Goal: Transaction & Acquisition: Purchase product/service

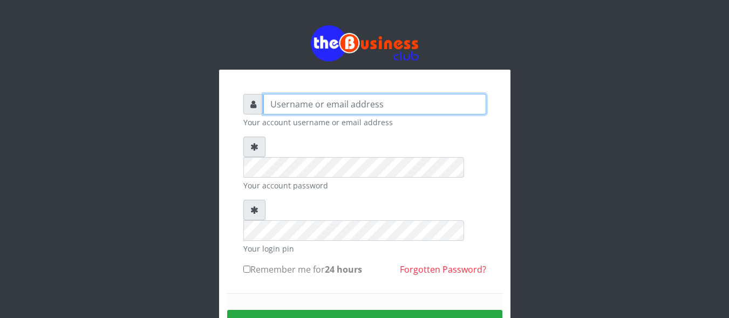
click at [416, 97] on input "text" at bounding box center [374, 104] width 223 height 21
type input "d"
type input "DanBig"
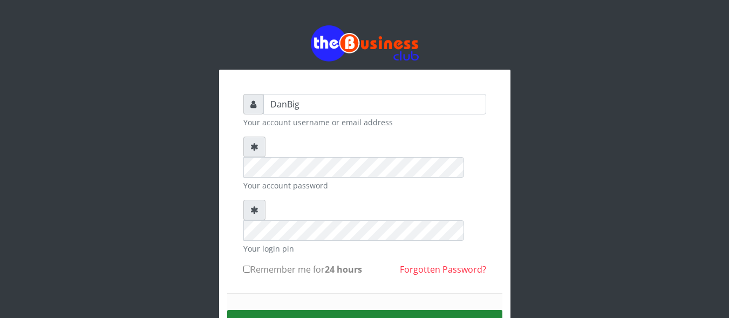
click at [349, 310] on button "Sign in" at bounding box center [364, 324] width 275 height 28
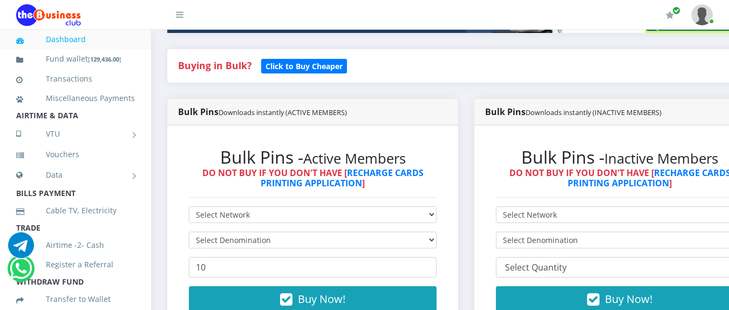
scroll to position [237, 0]
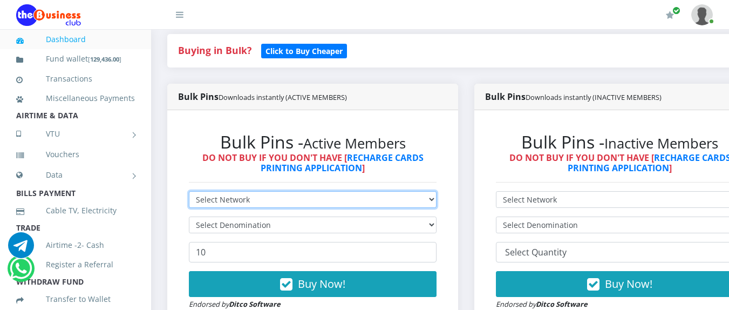
click at [434, 204] on select "Select Network MTN Globacom 9Mobile Airtel" at bounding box center [313, 199] width 248 height 17
select select "MTN"
click at [189, 193] on select "Select Network MTN Globacom 9Mobile Airtel" at bounding box center [313, 199] width 248 height 17
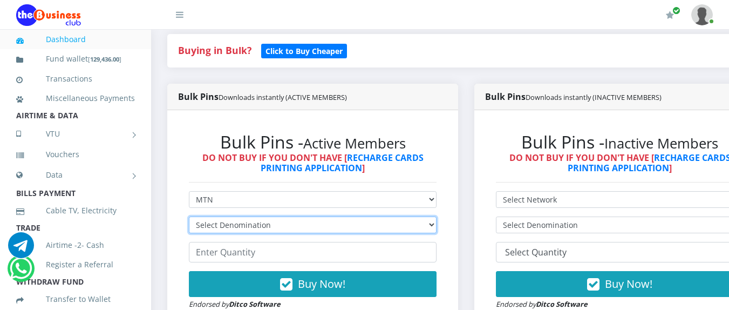
click at [222, 224] on select "Select Denomination MTN NGN100 - ₦96.94 MTN NGN200 - ₦193.88 MTN NGN400 - ₦387.…" at bounding box center [313, 224] width 248 height 17
select select "96.94-100"
click at [189, 219] on select "Select Denomination MTN NGN100 - ₦96.94 MTN NGN200 - ₦193.88 MTN NGN400 - ₦387.…" at bounding box center [313, 224] width 248 height 17
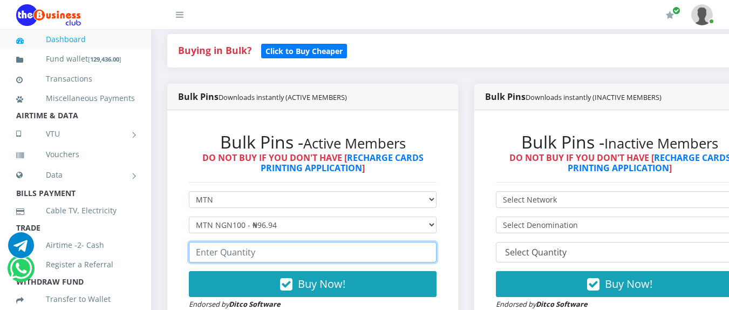
click at [229, 256] on input "number" at bounding box center [313, 252] width 248 height 21
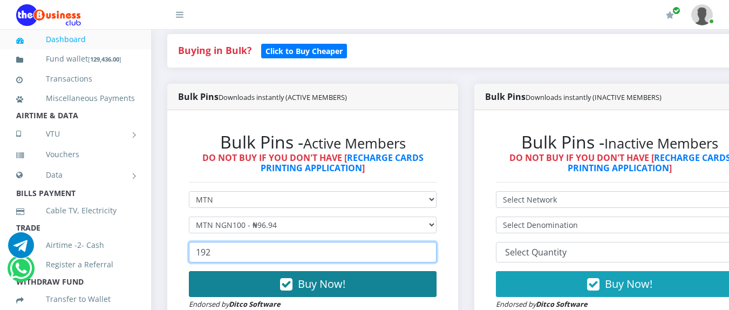
type input "192"
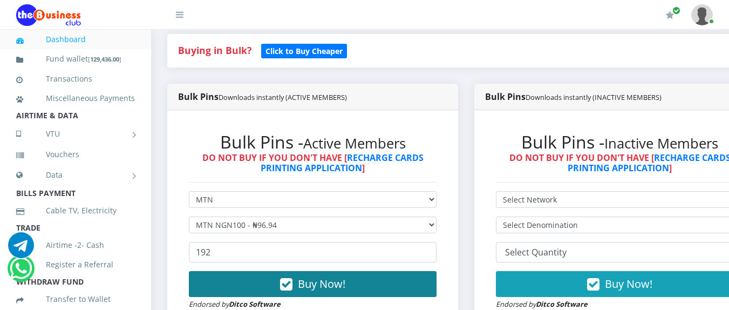
click at [249, 281] on button "Buy Now!" at bounding box center [313, 284] width 248 height 26
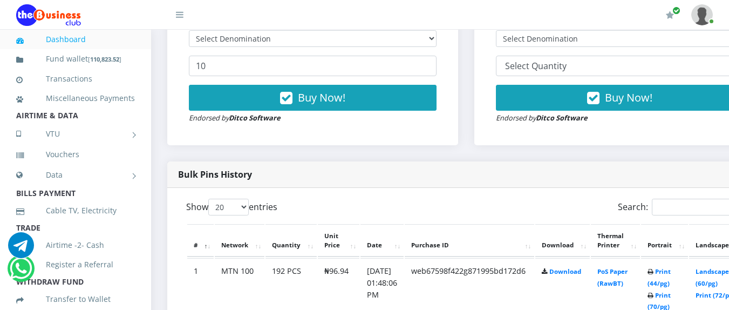
scroll to position [496, 0]
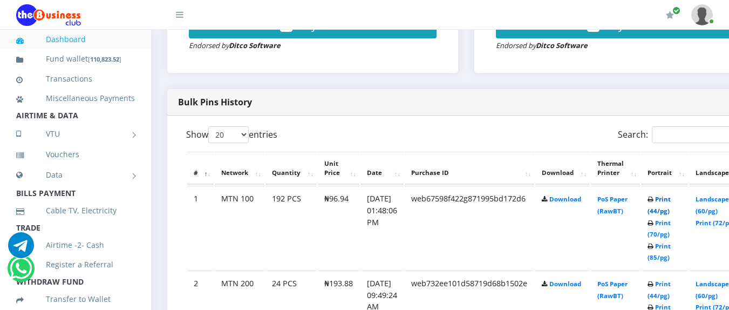
click at [671, 204] on link "Print (44/pg)" at bounding box center [658, 205] width 23 height 20
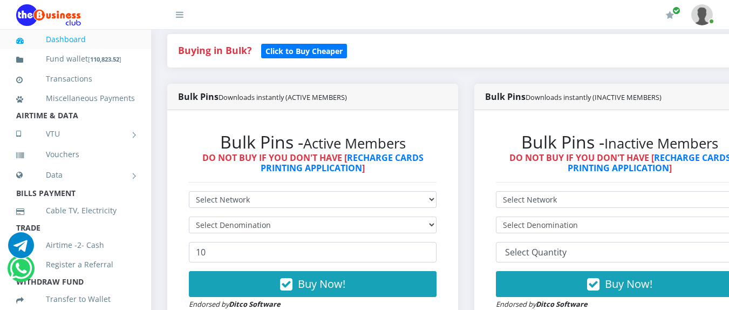
scroll to position [259, 0]
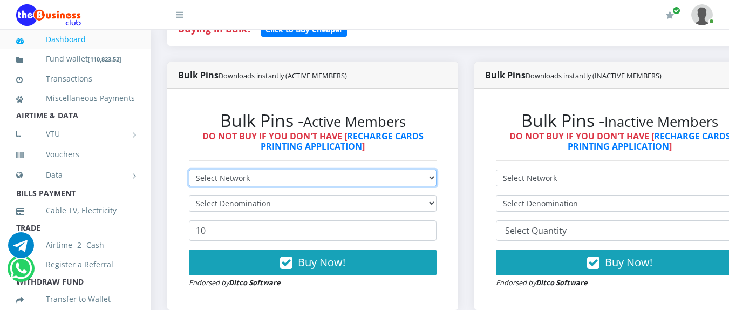
click at [425, 179] on select "Select Network MTN Globacom 9Mobile Airtel" at bounding box center [313, 177] width 248 height 17
select select "MTN"
click at [189, 172] on select "Select Network MTN Globacom 9Mobile Airtel" at bounding box center [313, 177] width 248 height 17
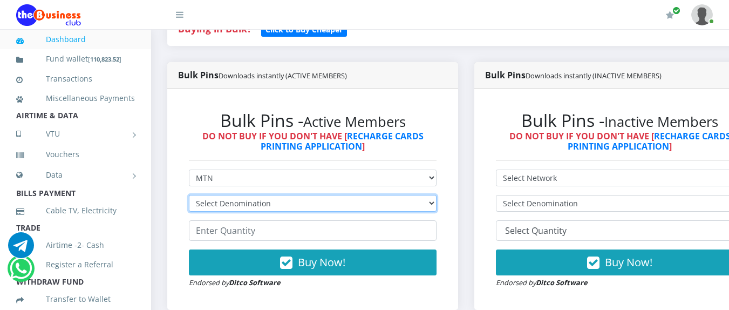
click at [394, 204] on select "Select Denomination MTN NGN100 - ₦96.94 MTN NGN200 - ₦193.88 MTN NGN400 - ₦387.…" at bounding box center [313, 203] width 248 height 17
select select "193.88-200"
click at [189, 197] on select "Select Denomination MTN NGN100 - ₦96.94 MTN NGN200 - ₦193.88 MTN NGN400 - ₦387.…" at bounding box center [313, 203] width 248 height 17
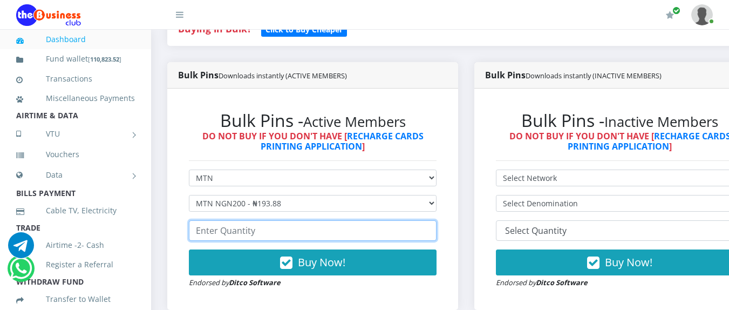
click at [340, 236] on input "number" at bounding box center [313, 230] width 248 height 21
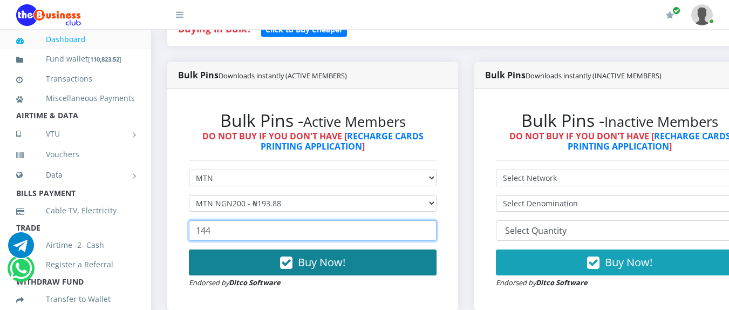
type input "144"
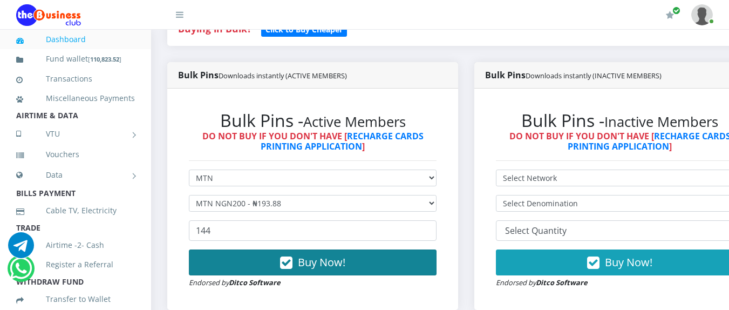
click at [325, 275] on button "Buy Now!" at bounding box center [313, 262] width 248 height 26
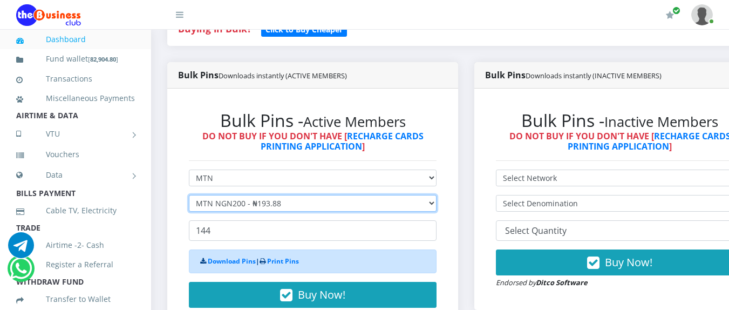
click at [284, 204] on select "Select Denomination MTN NGN100 - ₦96.94 MTN NGN200 - ₦193.88 MTN NGN400 - ₦387.…" at bounding box center [313, 203] width 248 height 17
select select "484.7-500"
click at [189, 197] on select "Select Denomination MTN NGN100 - ₦96.94 MTN NGN200 - ₦193.88 MTN NGN400 - ₦387.…" at bounding box center [313, 203] width 248 height 17
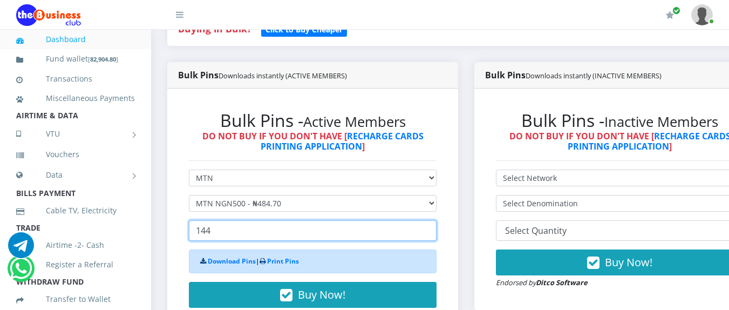
click at [246, 228] on input "144" at bounding box center [313, 230] width 248 height 21
type input "1"
type input "5"
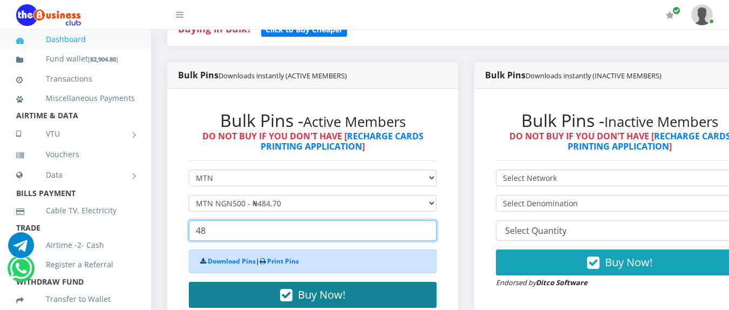
type input "48"
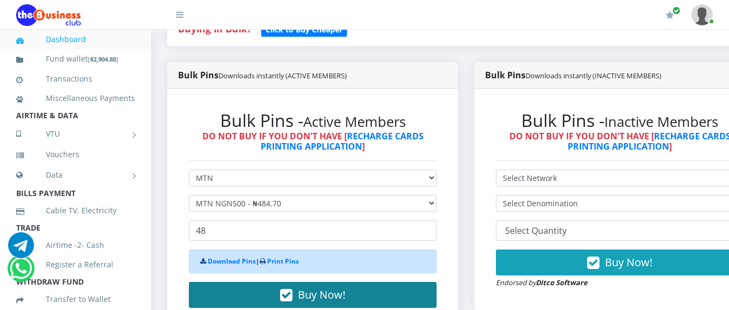
click at [278, 299] on button "Buy Now!" at bounding box center [313, 295] width 248 height 26
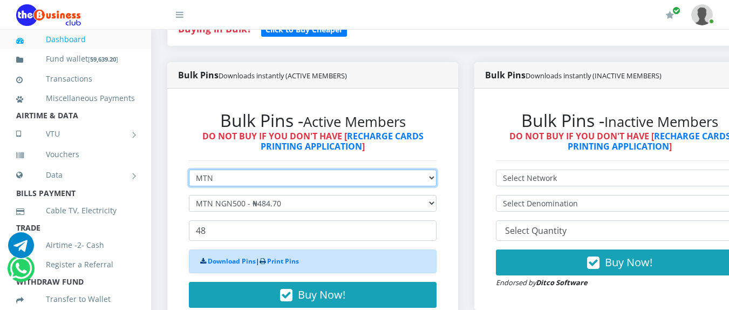
click at [321, 178] on select "Select Network MTN Globacom 9Mobile Airtel" at bounding box center [313, 177] width 248 height 17
select select "Airtel"
click at [189, 172] on select "Select Network MTN Globacom 9Mobile Airtel" at bounding box center [313, 177] width 248 height 17
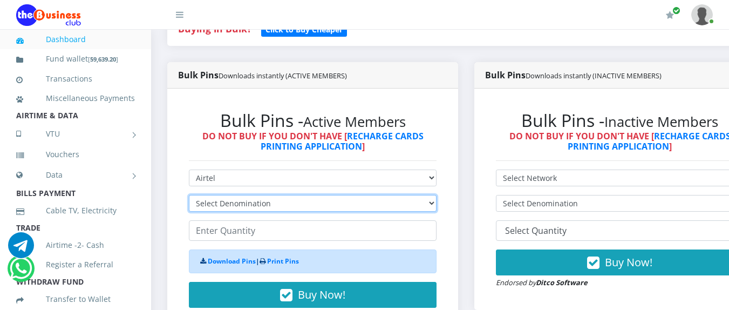
click at [281, 202] on select "Select Denomination Airtel NGN100 - ₦96.36 Airtel NGN200 - ₦192.72 Airtel NGN50…" at bounding box center [313, 203] width 248 height 17
select select "96.36-100"
click at [189, 197] on select "Select Denomination Airtel NGN100 - ₦96.36 Airtel NGN200 - ₦192.72 Airtel NGN50…" at bounding box center [313, 203] width 248 height 17
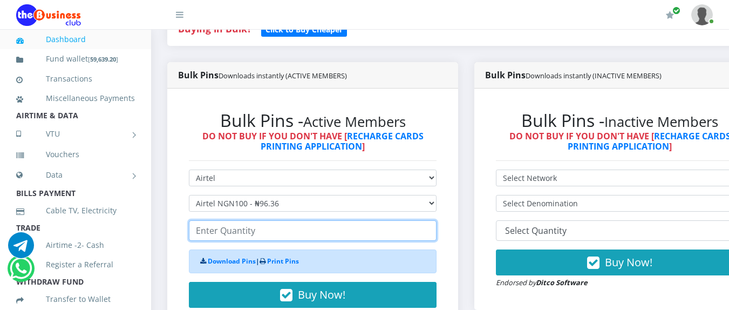
click at [257, 229] on input "number" at bounding box center [313, 230] width 248 height 21
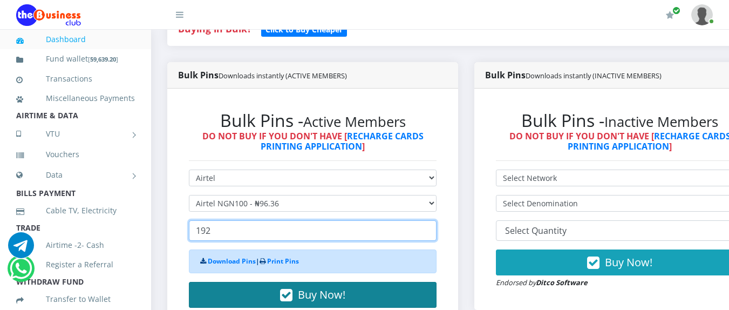
type input "192"
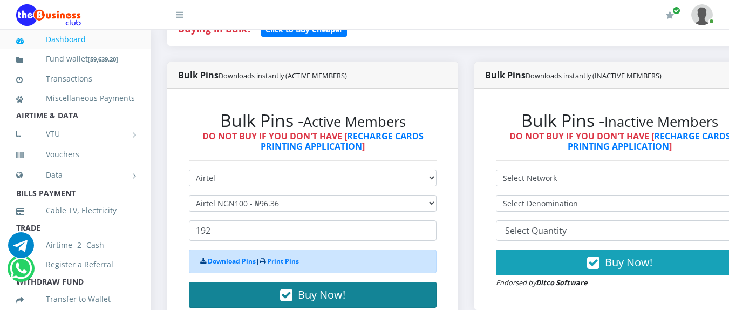
click at [299, 301] on button "Buy Now!" at bounding box center [313, 295] width 248 height 26
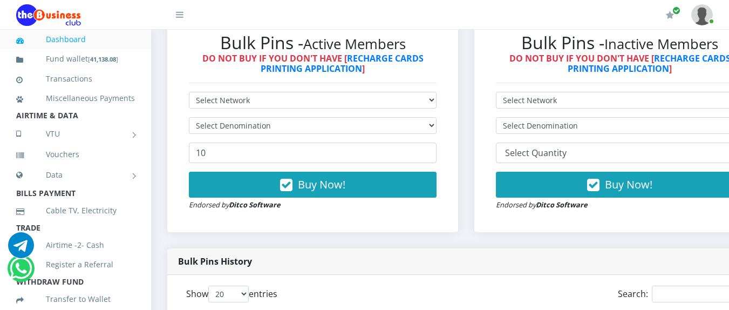
scroll to position [324, 0]
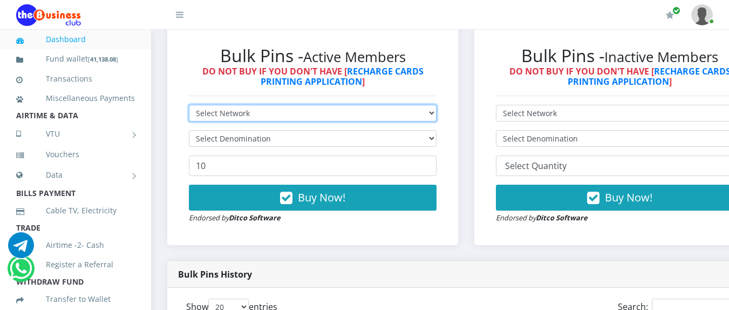
click at [323, 113] on select "Select Network MTN Globacom 9Mobile Airtel" at bounding box center [313, 113] width 248 height 17
select select "MTN"
click at [189, 107] on select "Select Network MTN Globacom 9Mobile Airtel" at bounding box center [313, 113] width 248 height 17
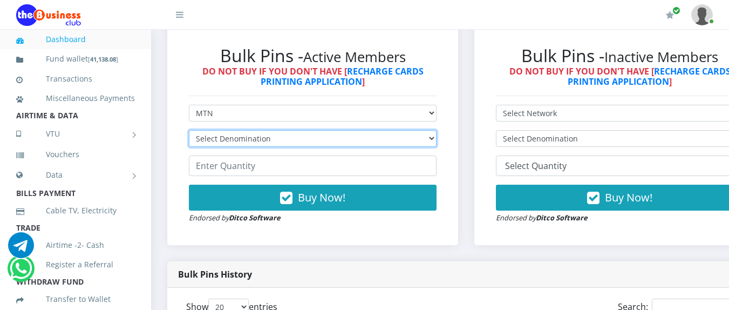
click at [287, 138] on select "Select Denomination MTN NGN100 - ₦96.94 MTN NGN200 - ₦193.88 MTN NGN400 - ₦387.…" at bounding box center [313, 138] width 248 height 17
select select "193.88-200"
click at [189, 132] on select "Select Denomination MTN NGN100 - ₦96.94 MTN NGN200 - ₦193.88 MTN NGN400 - ₦387.…" at bounding box center [313, 138] width 248 height 17
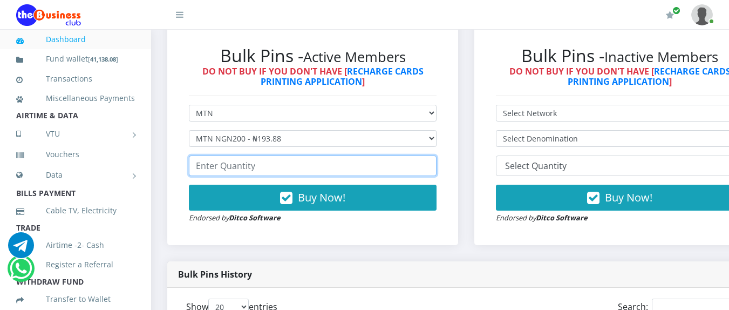
click at [263, 172] on input "number" at bounding box center [313, 165] width 248 height 21
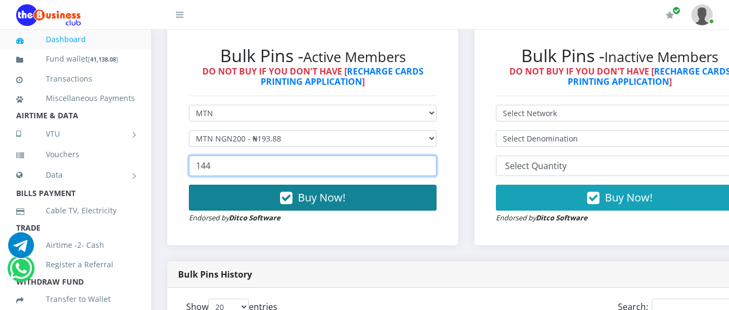
type input "144"
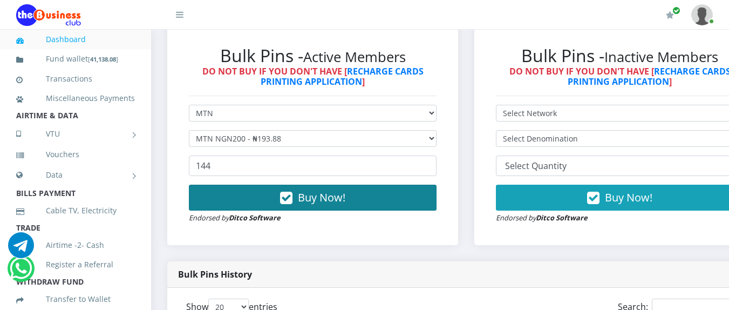
click at [276, 196] on button "Buy Now!" at bounding box center [313, 198] width 248 height 26
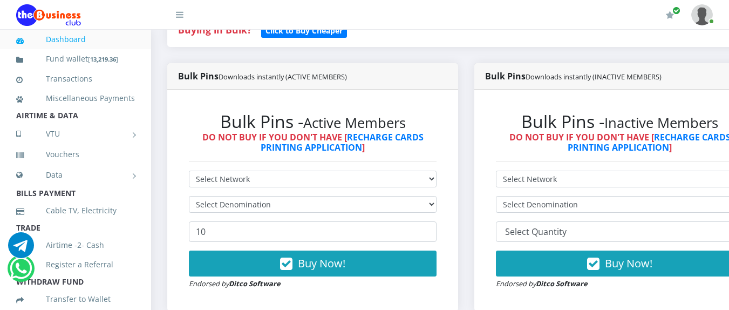
scroll to position [259, 0]
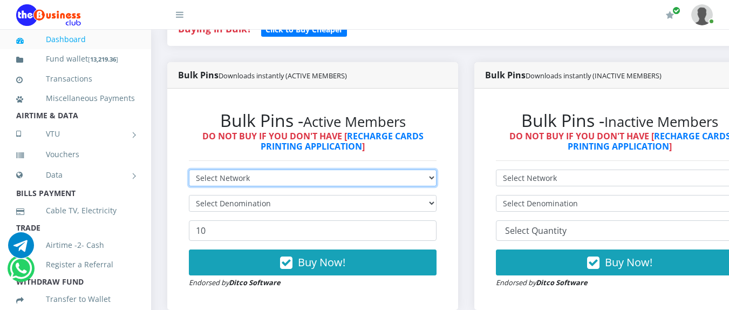
click at [424, 177] on select "Select Network MTN Globacom 9Mobile Airtel" at bounding box center [313, 177] width 248 height 17
select select "Airtel"
click at [189, 172] on select "Select Network MTN Globacom 9Mobile Airtel" at bounding box center [313, 177] width 248 height 17
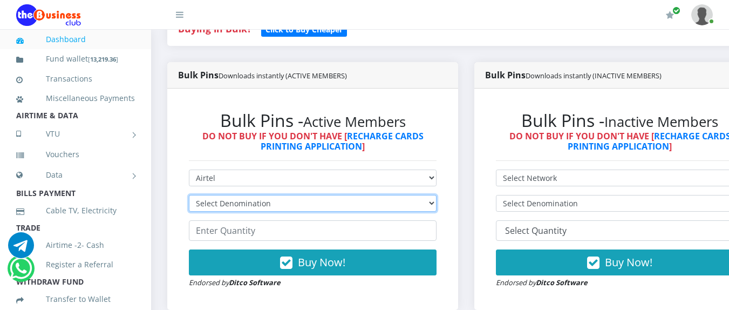
click at [313, 197] on select "Select Denomination Airtel NGN100 - ₦96.36 Airtel NGN200 - ₦192.72 Airtel NGN50…" at bounding box center [313, 203] width 248 height 17
select select "481.8-500"
click at [189, 197] on select "Select Denomination Airtel NGN100 - ₦96.36 Airtel NGN200 - ₦192.72 Airtel NGN50…" at bounding box center [313, 203] width 248 height 17
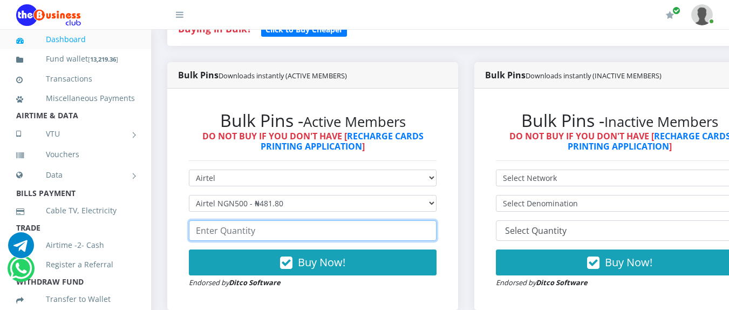
click at [291, 231] on input "number" at bounding box center [313, 230] width 248 height 21
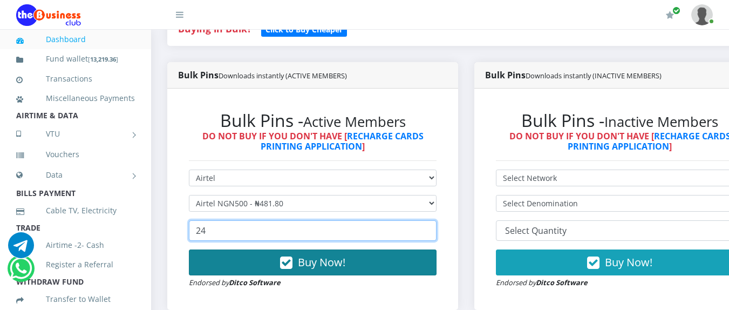
type input "24"
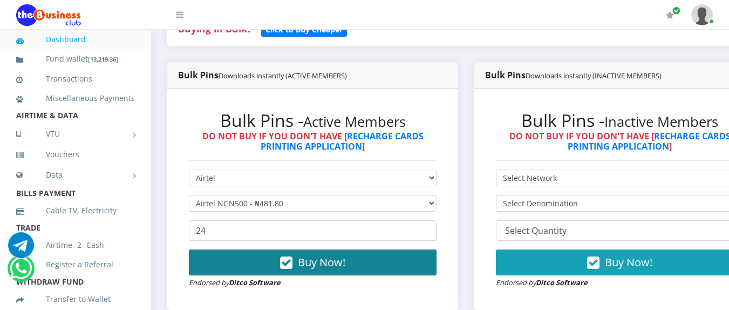
click at [321, 269] on span "Buy Now!" at bounding box center [321, 262] width 47 height 15
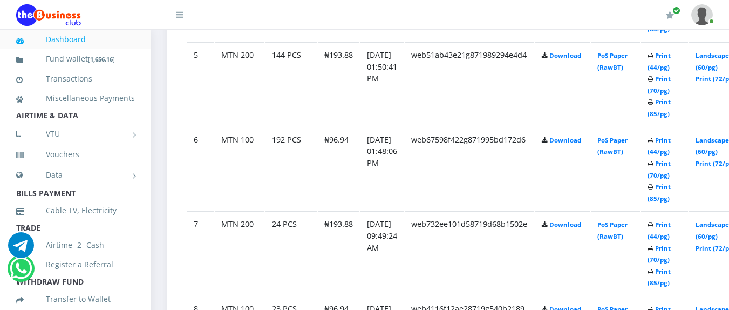
scroll to position [979, 0]
click at [671, 58] on link "Print (44/pg)" at bounding box center [658, 60] width 23 height 20
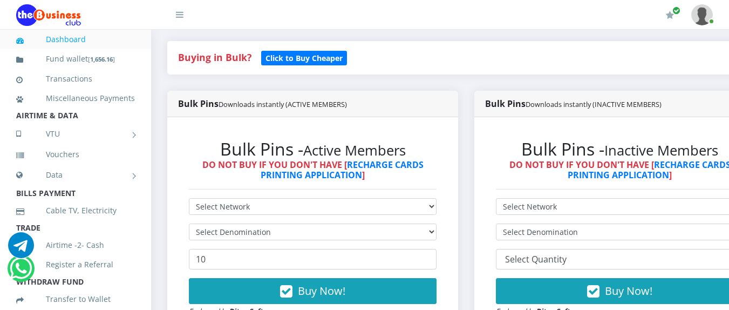
scroll to position [252, 0]
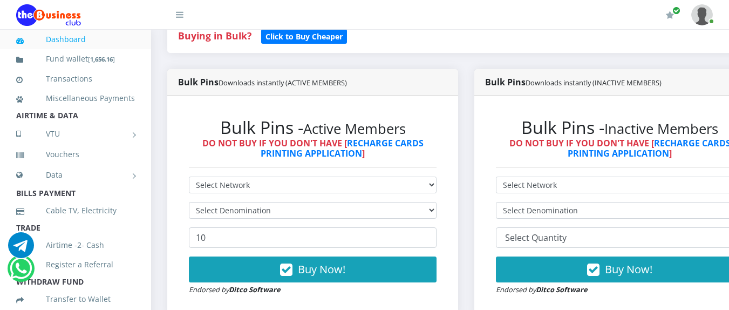
click at [341, 178] on div "Bulk Pins - Active Members DO NOT BUY IF YOU DON'T HAVE [ RECHARGE CARDS PRINTI…" at bounding box center [312, 206] width 269 height 200
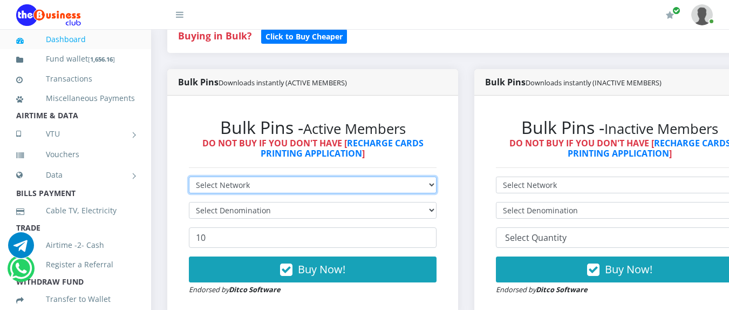
click at [340, 186] on select "Select Network MTN Globacom 9Mobile Airtel" at bounding box center [313, 184] width 248 height 17
select select "MTN"
click at [189, 179] on select "Select Network MTN Globacom 9Mobile Airtel" at bounding box center [313, 184] width 248 height 17
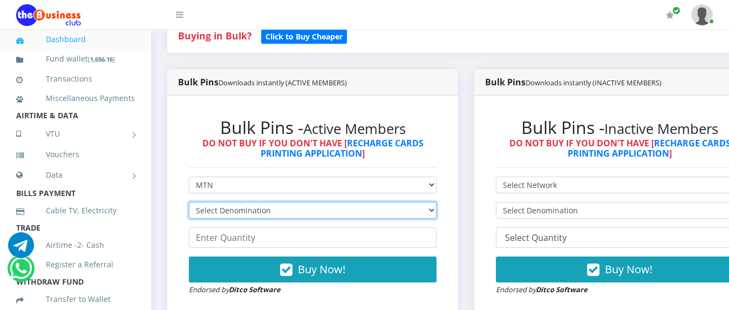
click at [317, 213] on select "Select Denomination MTN NGN100 - ₦96.94 MTN NGN200 - ₦193.88 MTN NGN400 - ₦387.…" at bounding box center [313, 210] width 248 height 17
select select "96.94-100"
click at [189, 204] on select "Select Denomination MTN NGN100 - ₦96.94 MTN NGN200 - ₦193.88 MTN NGN400 - ₦387.…" at bounding box center [313, 210] width 248 height 17
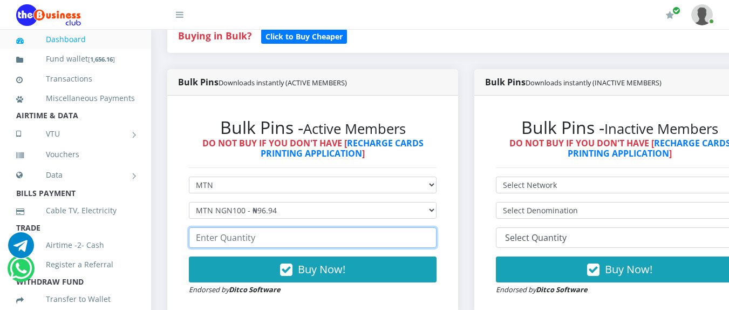
click at [291, 234] on input "number" at bounding box center [313, 237] width 248 height 21
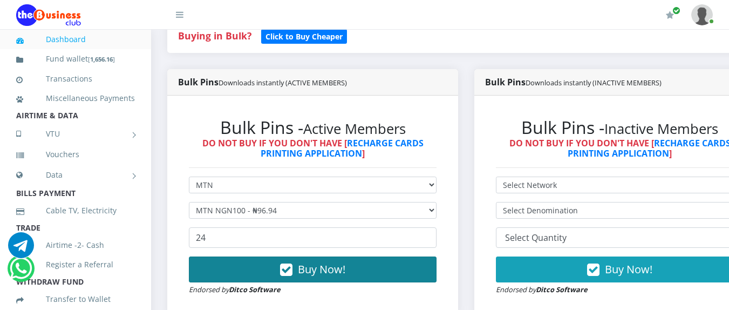
click at [288, 264] on icon "button" at bounding box center [286, 269] width 12 height 11
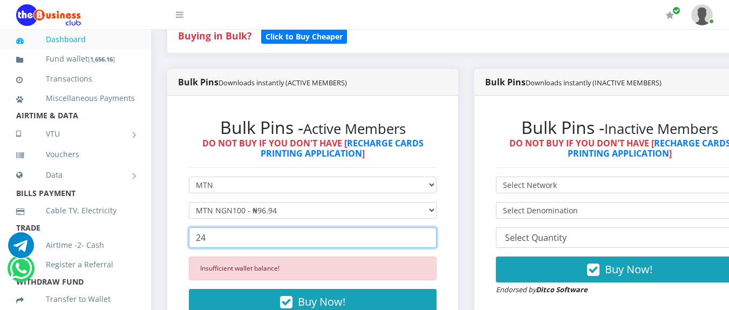
click at [276, 243] on input "24" at bounding box center [313, 237] width 248 height 21
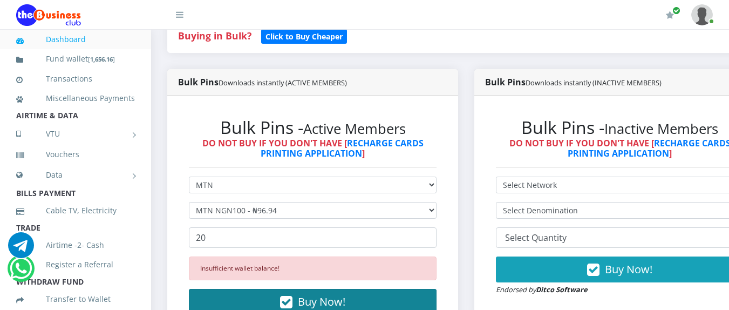
click at [282, 306] on button "Buy Now!" at bounding box center [313, 302] width 248 height 26
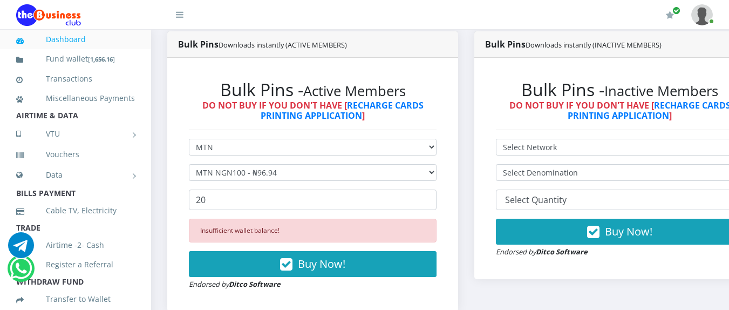
scroll to position [297, 0]
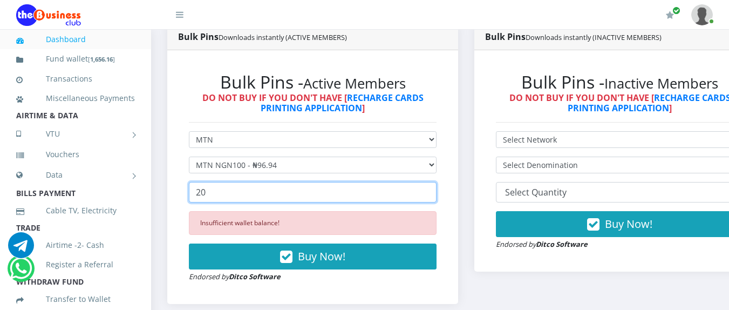
click at [306, 194] on input "20" at bounding box center [313, 192] width 248 height 21
type input "2"
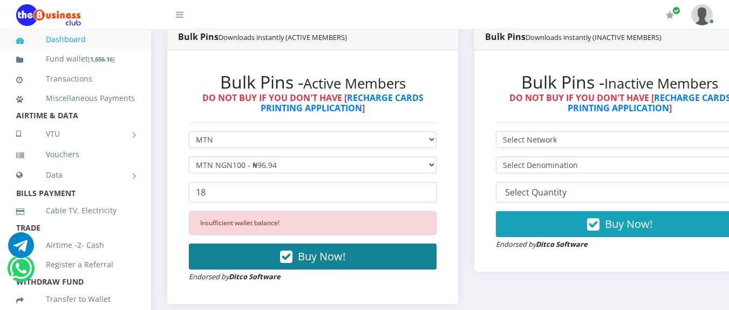
click at [317, 256] on span "Buy Now!" at bounding box center [321, 256] width 47 height 15
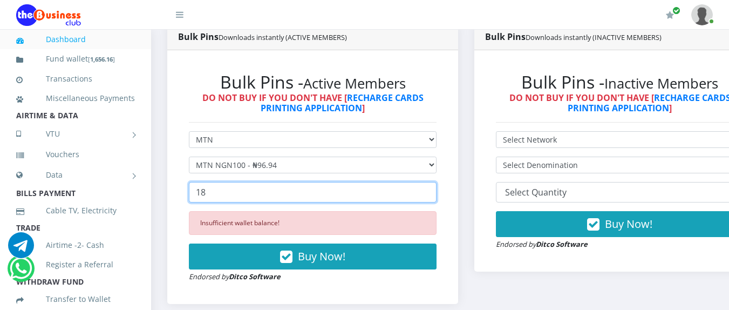
click at [272, 192] on input "18" at bounding box center [313, 192] width 248 height 21
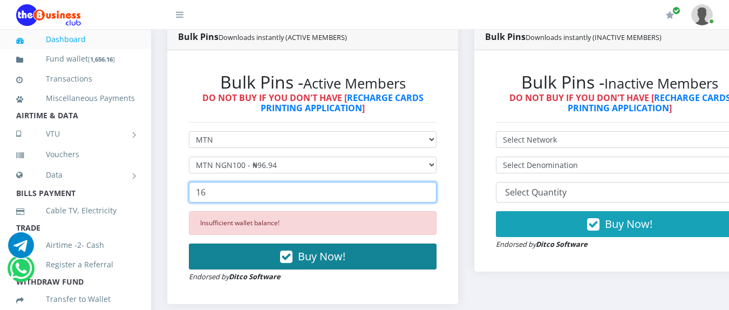
type input "16"
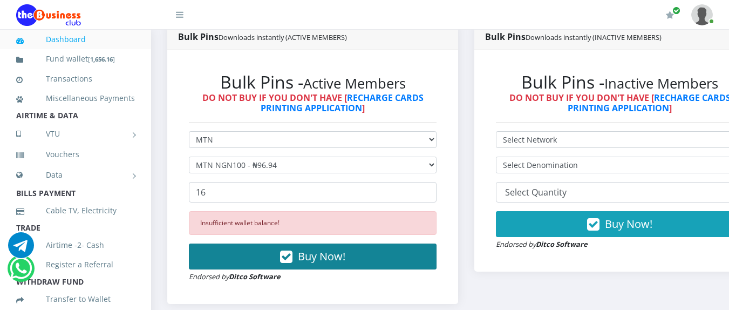
click at [308, 268] on button "Buy Now!" at bounding box center [313, 256] width 248 height 26
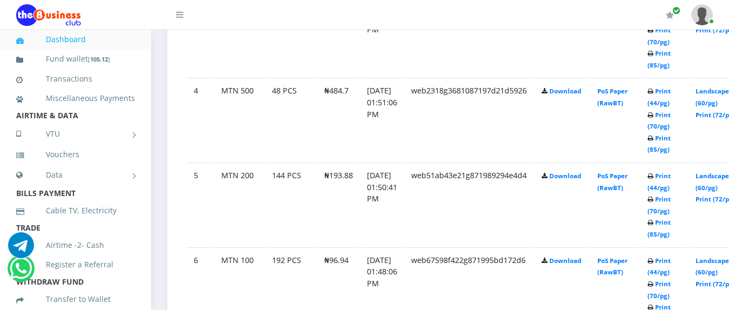
scroll to position [911, 0]
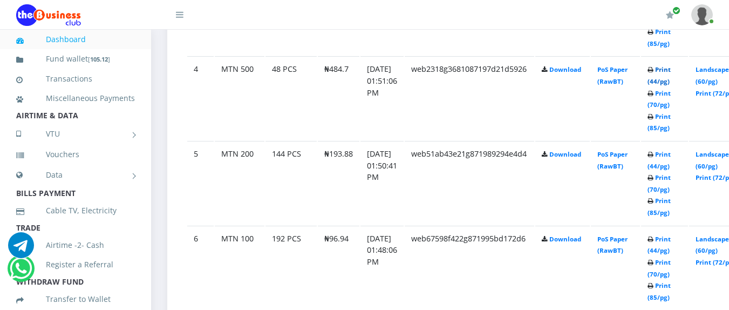
click at [671, 72] on link "Print (44/pg)" at bounding box center [658, 75] width 23 height 20
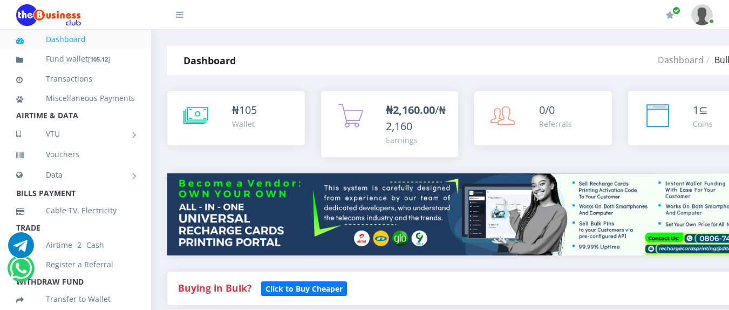
select select "MTN"
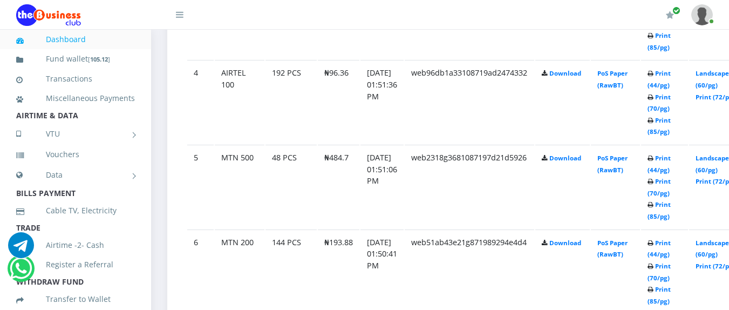
scroll to position [911, 0]
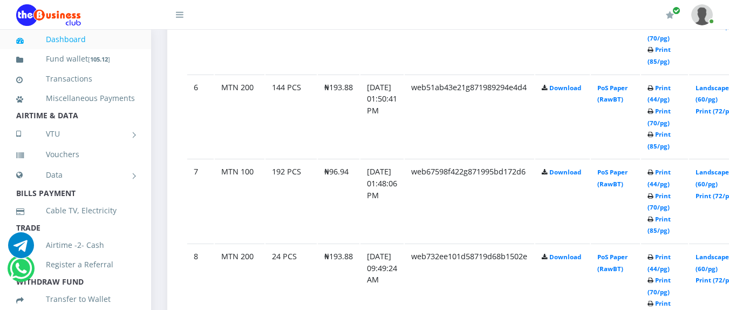
scroll to position [1041, 0]
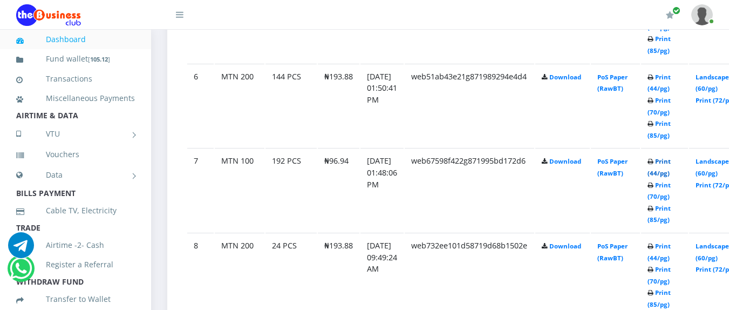
click at [671, 164] on link "Print (44/pg)" at bounding box center [658, 167] width 23 height 20
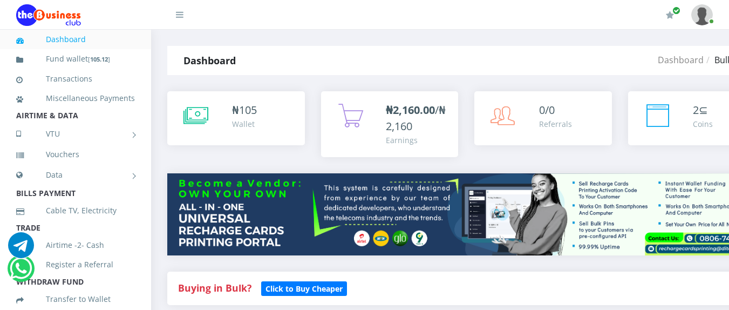
select select "MTN"
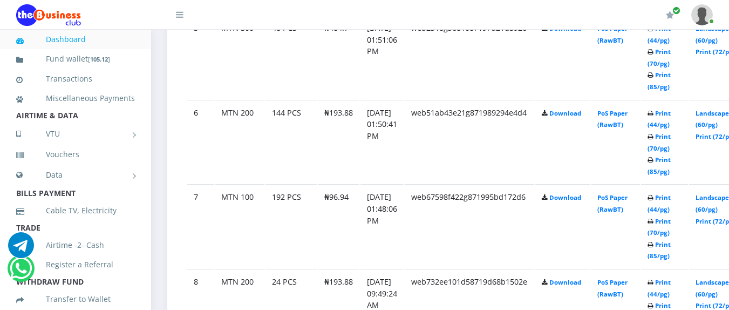
scroll to position [1041, 0]
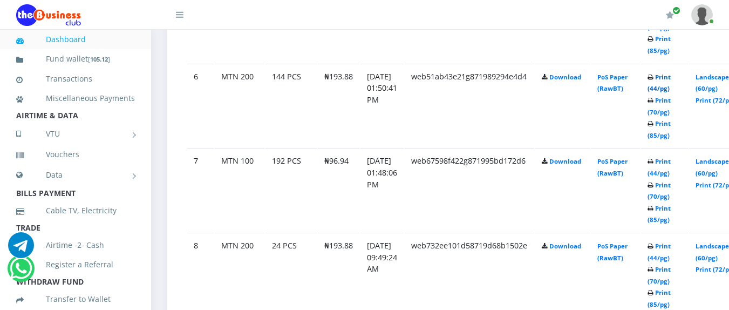
click at [671, 80] on link "Print (44/pg)" at bounding box center [658, 83] width 23 height 20
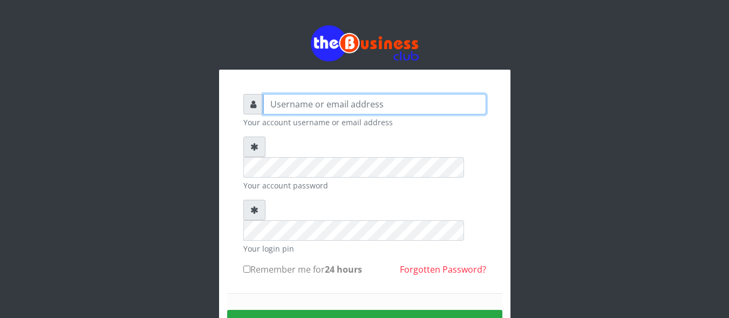
click at [288, 109] on input "text" at bounding box center [374, 104] width 223 height 21
type input "DanBig"
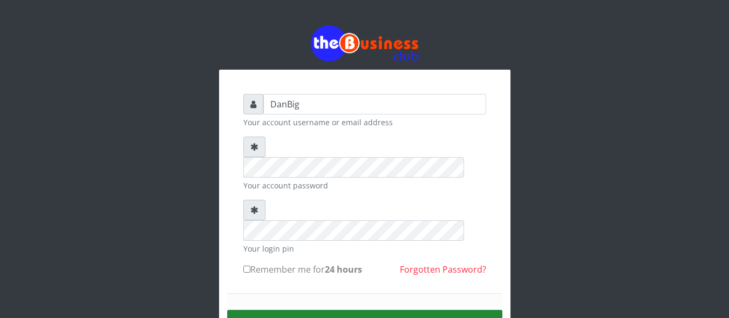
click at [323, 310] on button "Sign in" at bounding box center [364, 324] width 275 height 28
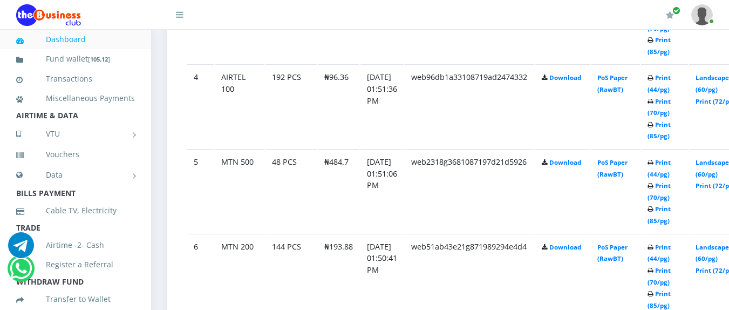
scroll to position [849, 0]
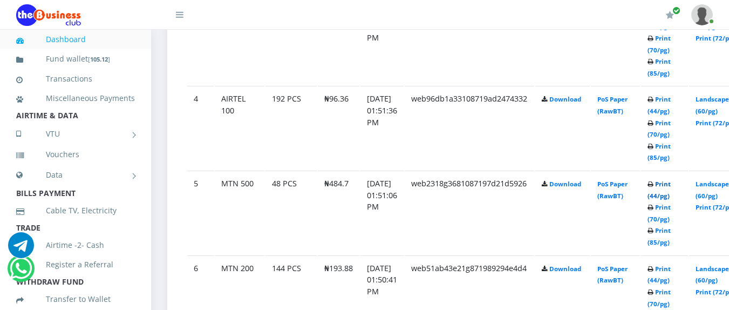
click at [671, 187] on link "Print (44/pg)" at bounding box center [658, 190] width 23 height 20
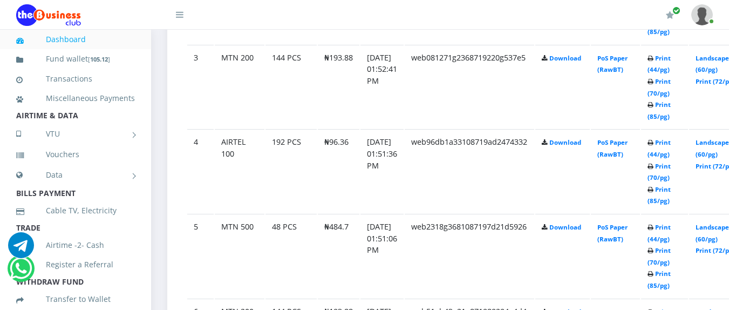
scroll to position [828, 0]
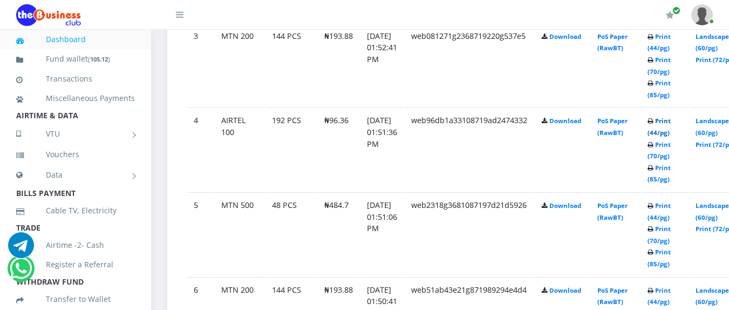
click at [671, 122] on link "Print (44/pg)" at bounding box center [658, 127] width 23 height 20
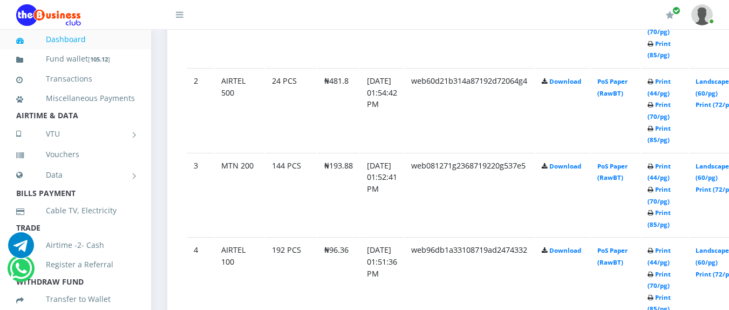
scroll to position [670, 0]
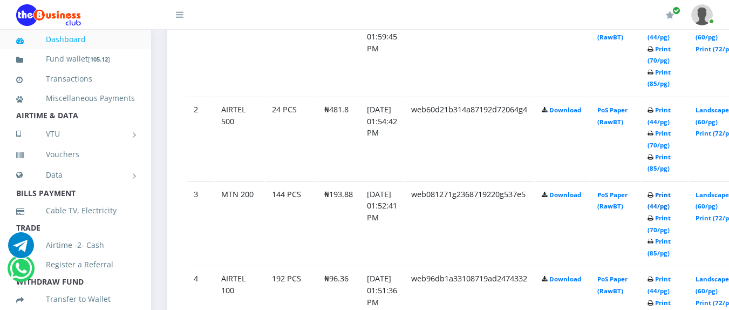
click at [671, 195] on link "Print (44/pg)" at bounding box center [658, 200] width 23 height 20
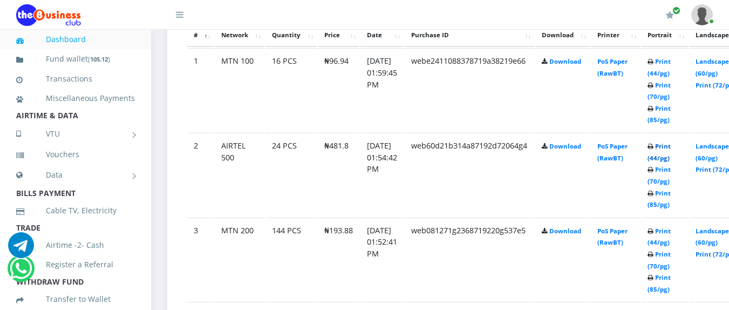
click at [671, 152] on link "Print (44/pg)" at bounding box center [658, 152] width 23 height 20
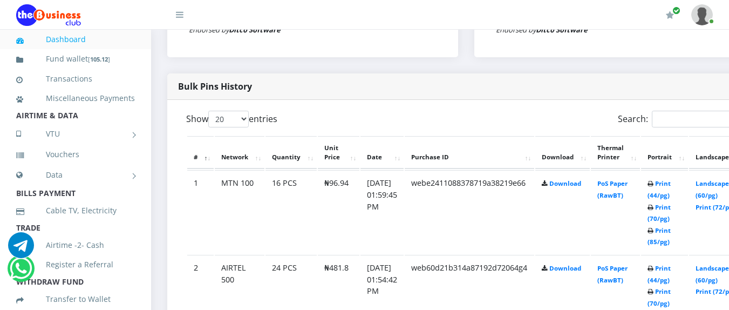
scroll to position [519, 0]
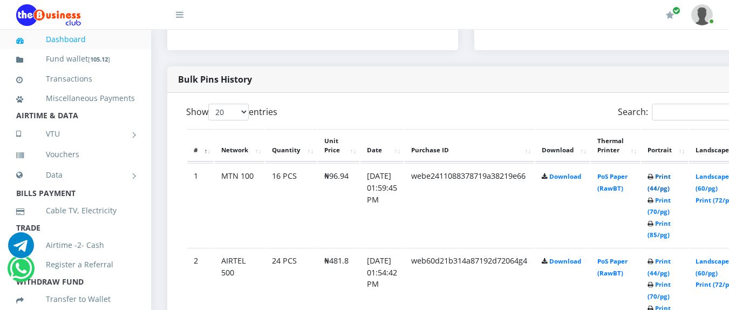
click at [671, 182] on link "Print (44/pg)" at bounding box center [658, 182] width 23 height 20
